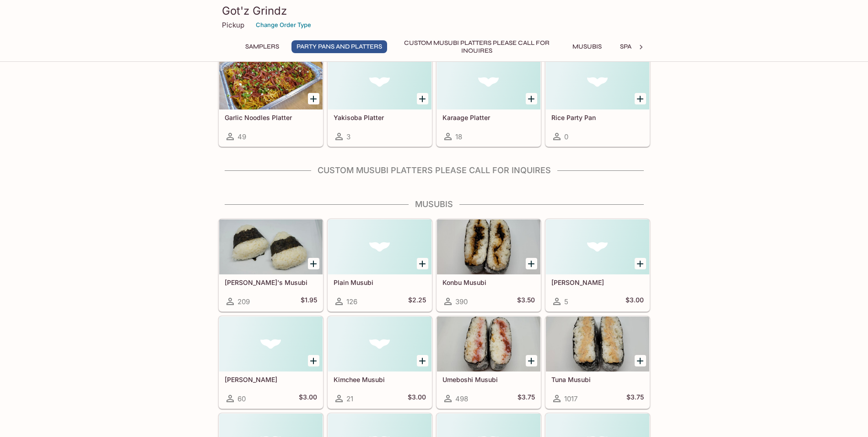
scroll to position [229, 0]
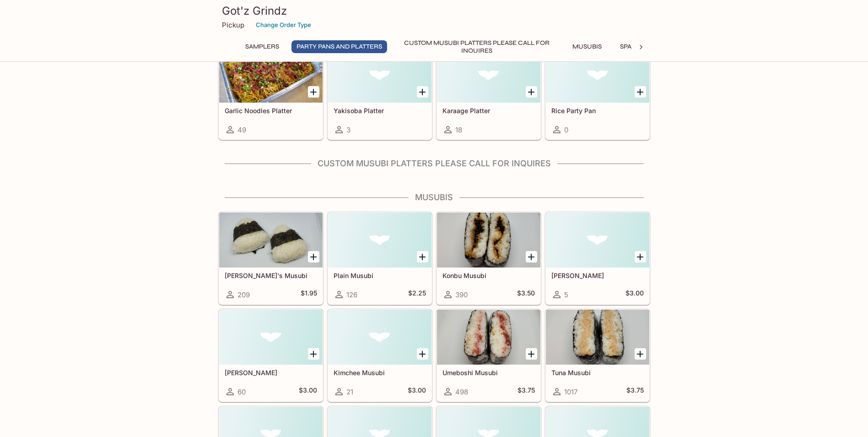
click at [255, 231] on div at bounding box center [270, 239] width 103 height 55
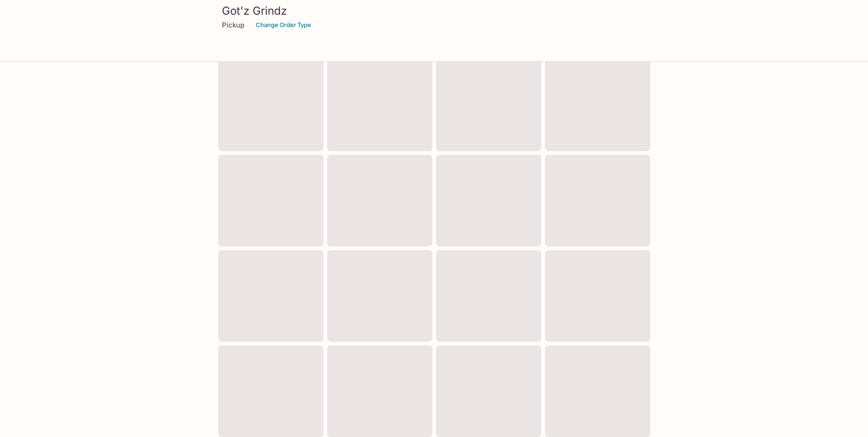
scroll to position [223, 0]
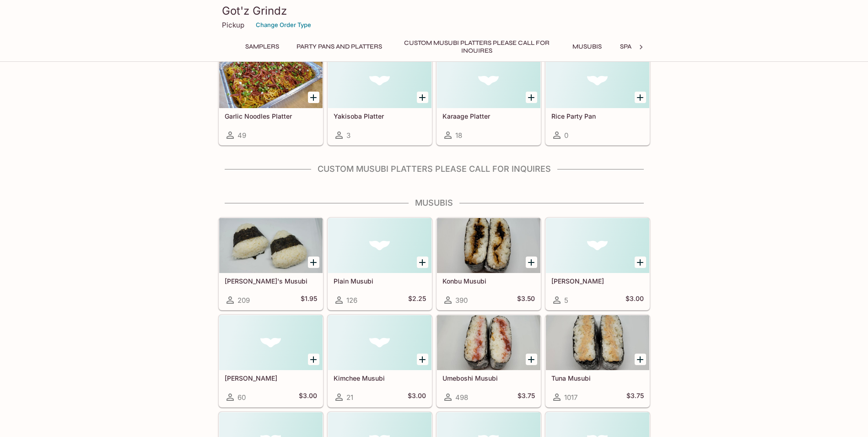
click at [541, 243] on div "Konbu Musubi 390 $3.50" at bounding box center [488, 263] width 105 height 93
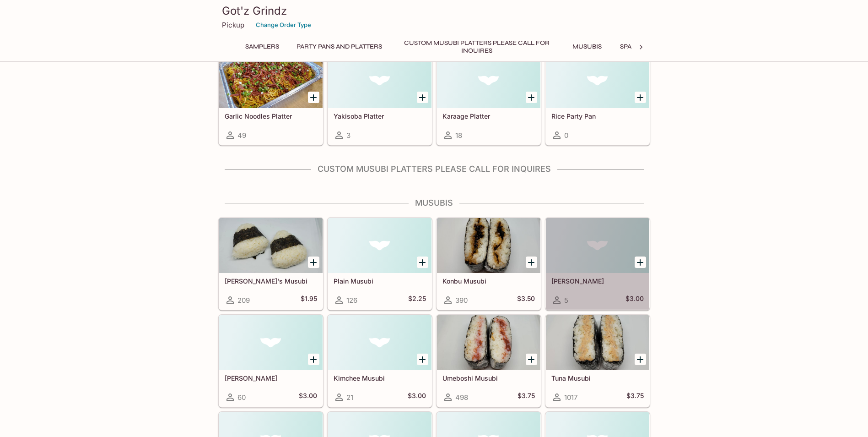
click at [558, 237] on div at bounding box center [597, 245] width 103 height 55
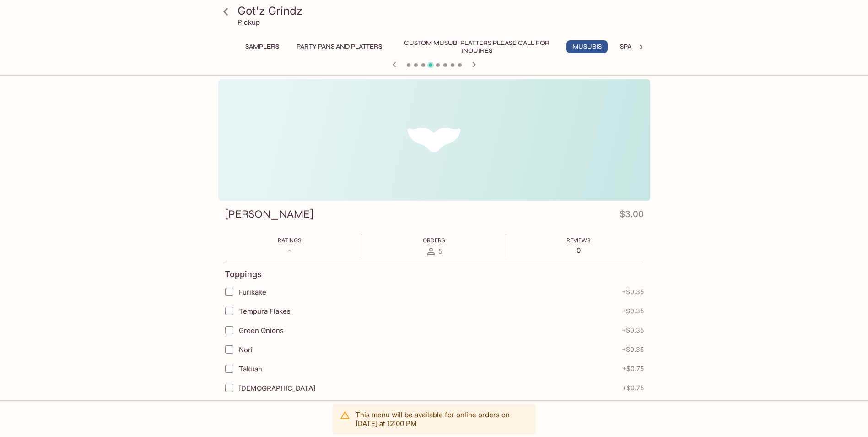
click at [240, 218] on h3 "[PERSON_NAME]" at bounding box center [269, 214] width 89 height 14
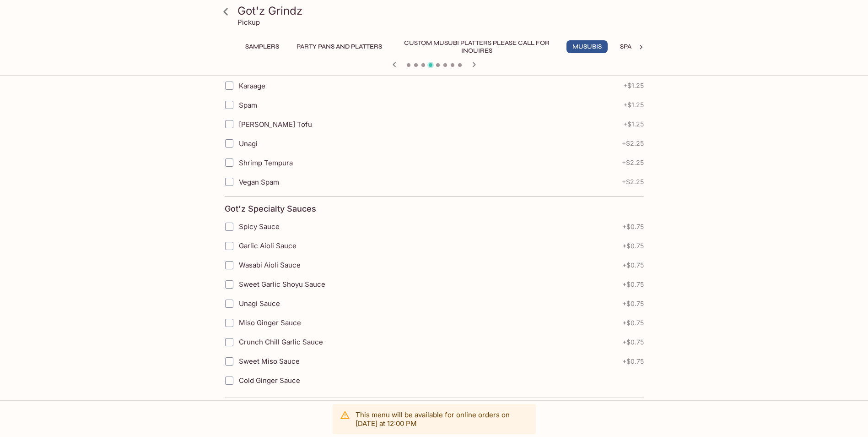
scroll to position [595, 0]
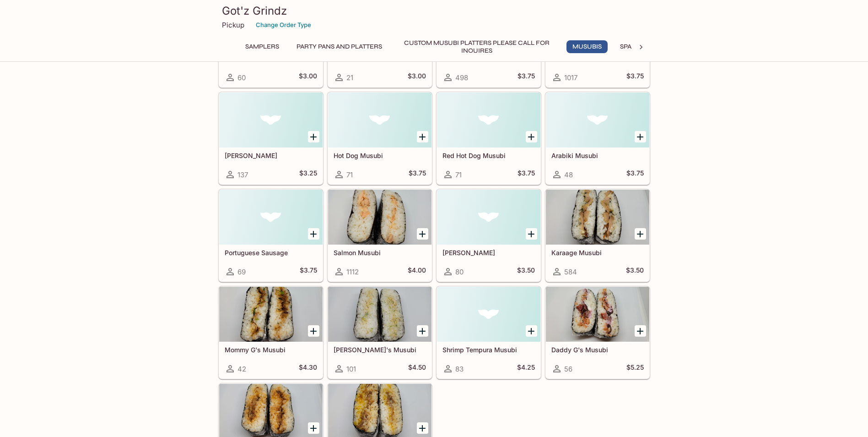
scroll to position [586, 0]
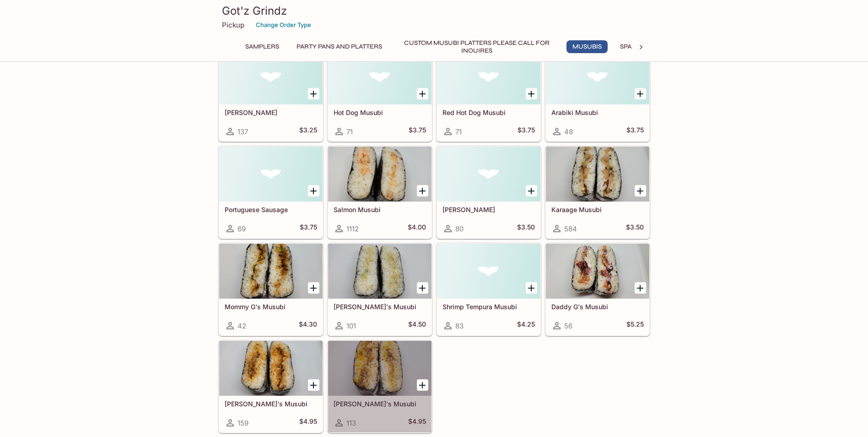
click at [383, 365] on div at bounding box center [379, 368] width 103 height 55
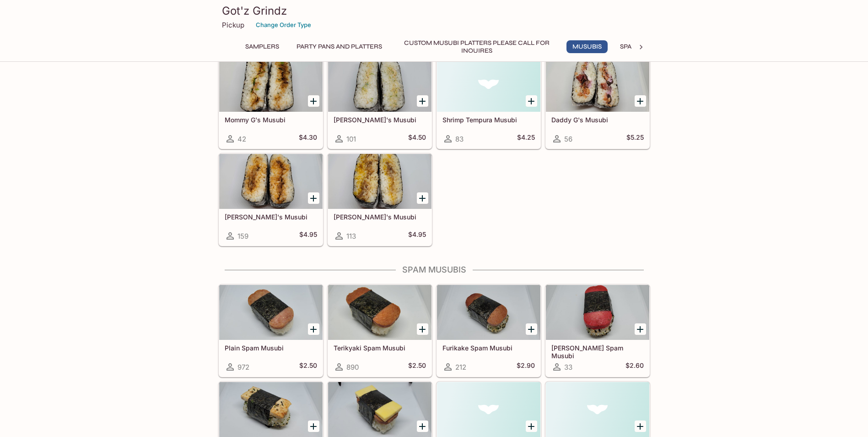
scroll to position [818, 0]
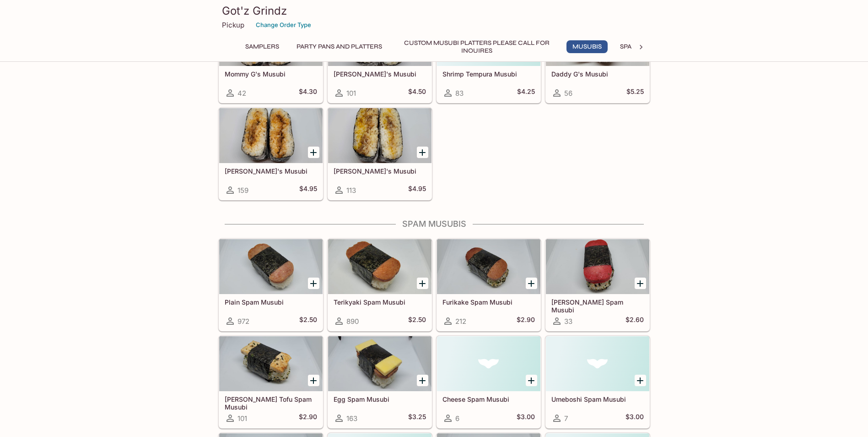
click at [258, 253] on div at bounding box center [270, 266] width 103 height 55
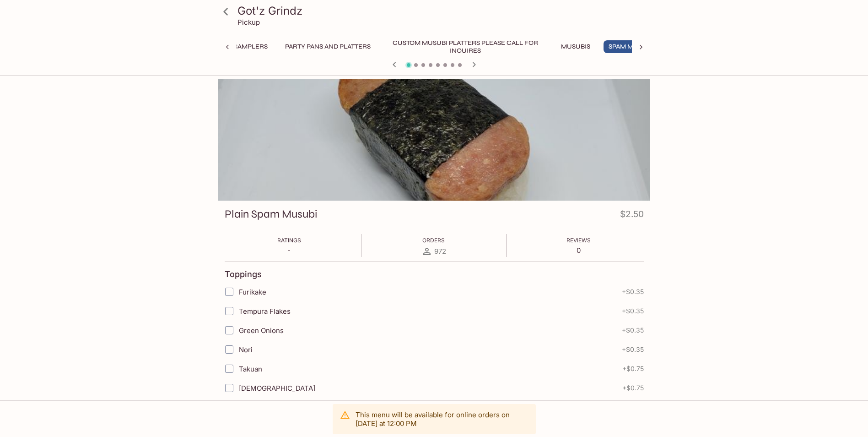
scroll to position [0, 45]
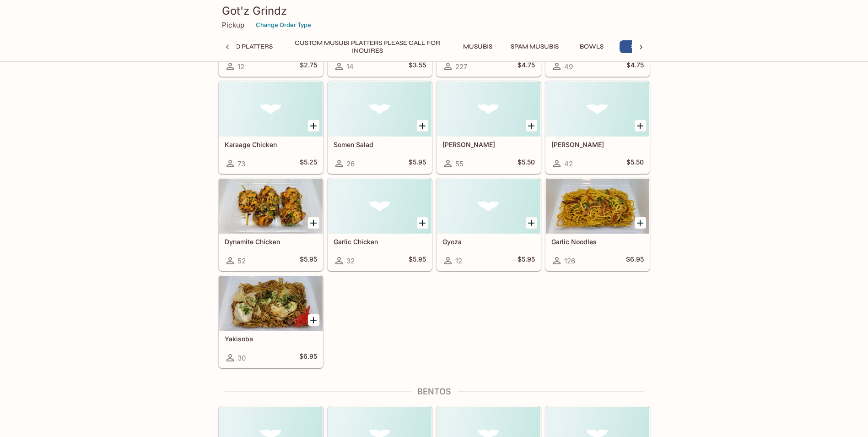
scroll to position [0, 142]
